Goal: Check status: Check status

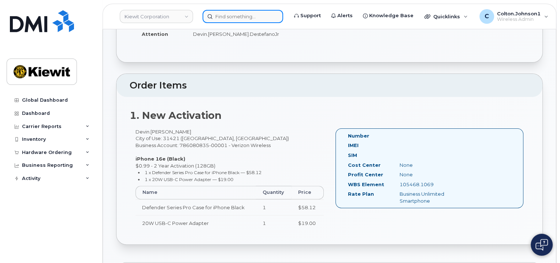
click at [230, 15] on input at bounding box center [242, 16] width 81 height 13
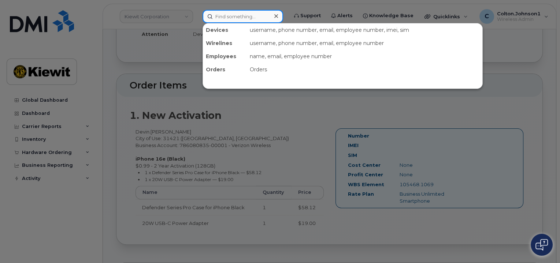
paste input "299546"
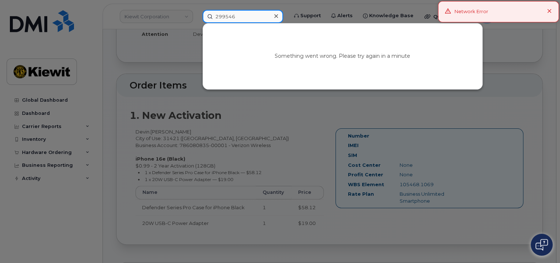
type input "299546"
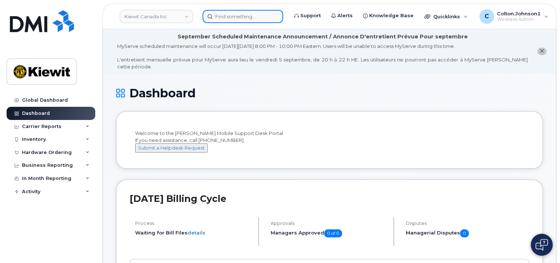
click at [244, 21] on input at bounding box center [242, 16] width 81 height 13
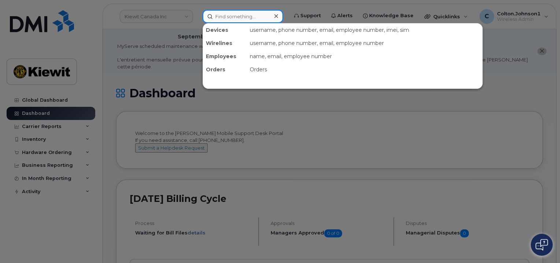
paste input "UR1702876"
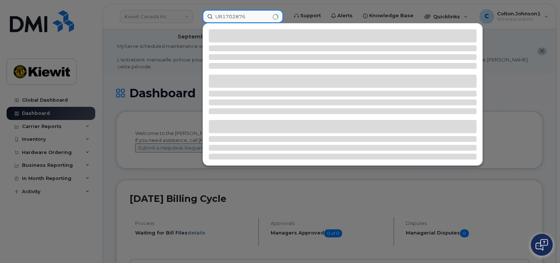
drag, startPoint x: 251, startPoint y: 13, endPoint x: 186, endPoint y: 16, distance: 65.6
click at [197, 16] on div "UR1702876" at bounding box center [243, 16] width 92 height 13
paste input "299546"
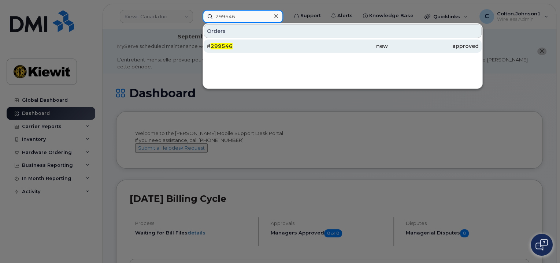
type input "299546"
click at [247, 48] on div "# 299546" at bounding box center [251, 45] width 91 height 7
